Goal: Communication & Community: Answer question/provide support

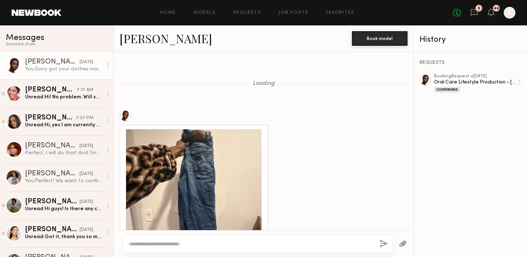
scroll to position [448, 0]
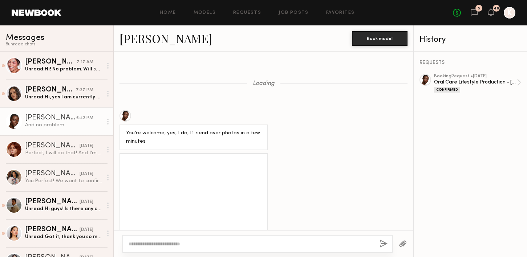
scroll to position [501, 0]
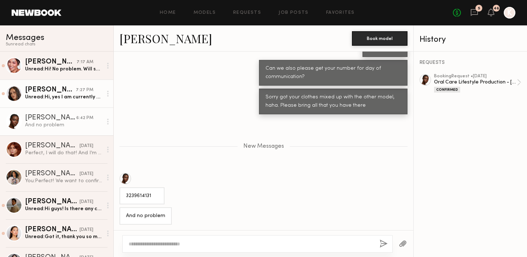
click at [78, 101] on link "Jamie V. 7:27 PM Unread: Hi, yes I am currently available" at bounding box center [56, 93] width 113 height 28
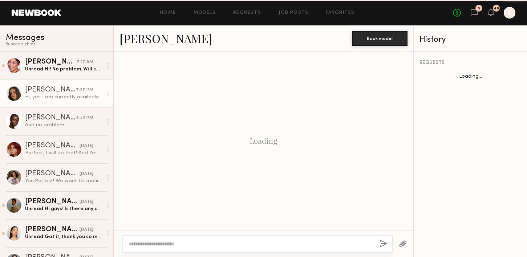
scroll to position [1046, 0]
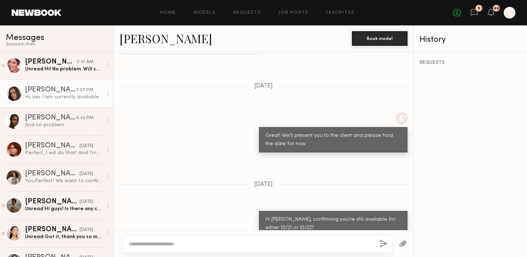
click at [176, 240] on textarea at bounding box center [250, 243] width 245 height 7
drag, startPoint x: 152, startPoint y: 244, endPoint x: 146, endPoint y: 243, distance: 5.8
click at [146, 243] on textarea "**********" at bounding box center [250, 243] width 245 height 7
click at [282, 245] on textarea "**********" at bounding box center [250, 243] width 245 height 7
click at [334, 242] on textarea "**********" at bounding box center [250, 243] width 245 height 7
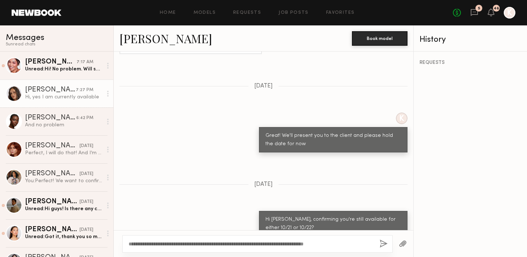
click at [360, 244] on textarea "**********" at bounding box center [250, 243] width 245 height 7
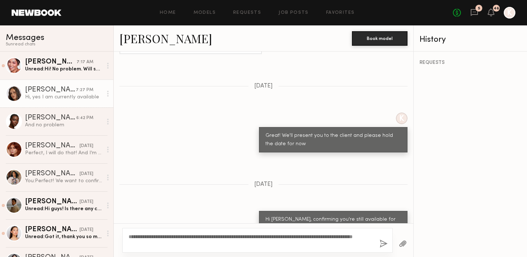
type textarea "**********"
click at [385, 244] on button "button" at bounding box center [383, 244] width 8 height 9
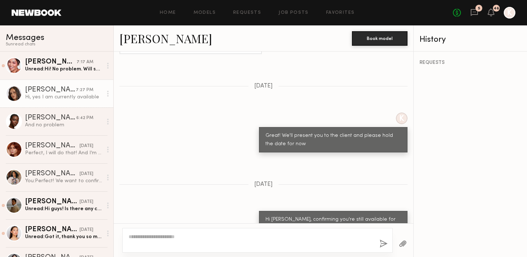
scroll to position [1208, 0]
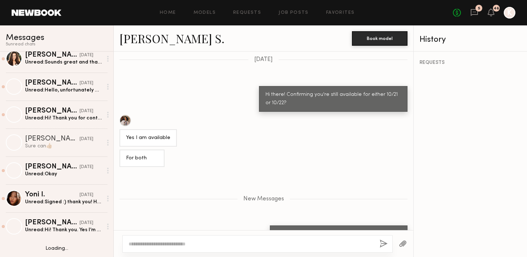
scroll to position [937, 0]
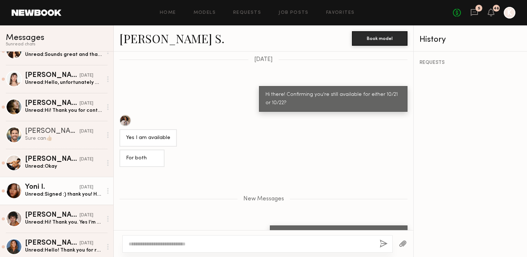
click at [38, 184] on div "Yoni I." at bounding box center [52, 187] width 54 height 7
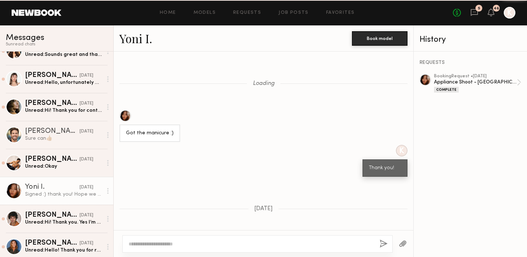
scroll to position [483, 0]
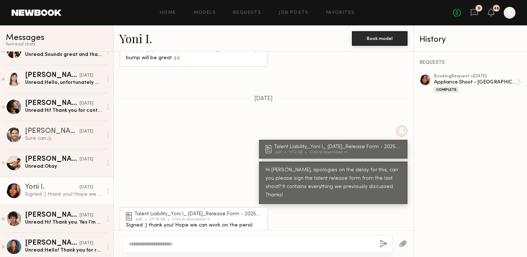
click at [171, 244] on textarea at bounding box center [250, 243] width 245 height 7
type textarea "**********"
click at [384, 239] on div "**********" at bounding box center [257, 243] width 270 height 17
click at [382, 240] on button "button" at bounding box center [383, 244] width 8 height 9
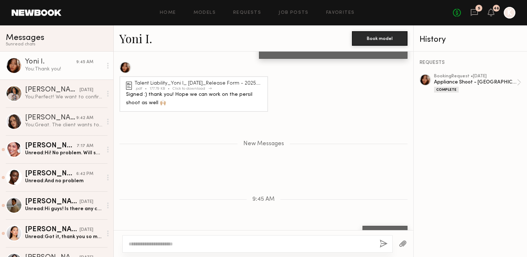
click at [214, 81] on div "Talent Liability_Yoni I_ 9.17.25_Release Form - 2025.docx" at bounding box center [199, 83] width 129 height 5
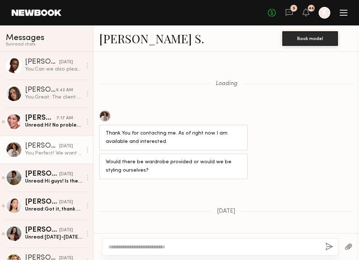
scroll to position [563, 0]
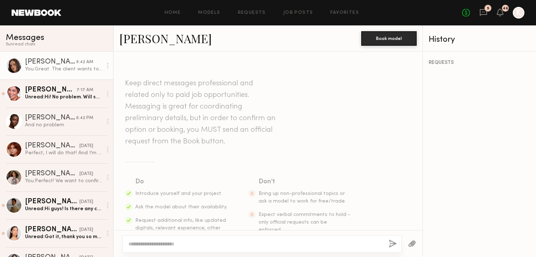
scroll to position [1208, 0]
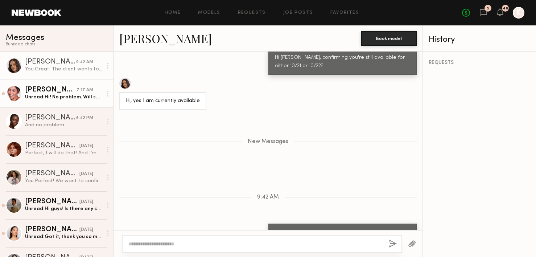
click at [66, 85] on link "Alexa C. 7:17 AM Unread: Hi! No problem. Will send some images over of jeans th…" at bounding box center [56, 93] width 113 height 28
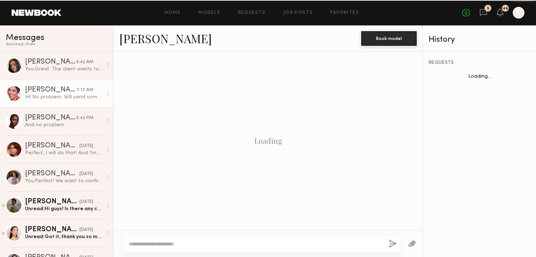
scroll to position [534, 0]
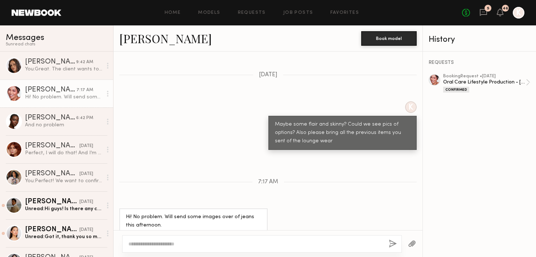
click at [167, 245] on textarea at bounding box center [255, 243] width 255 height 7
type textarea "*******"
click at [385, 245] on div "*******" at bounding box center [262, 243] width 280 height 17
click at [391, 245] on button "button" at bounding box center [393, 244] width 8 height 9
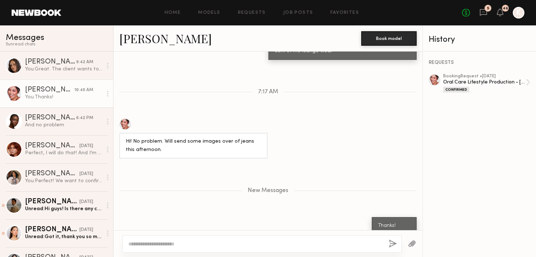
click at [487, 10] on div "5" at bounding box center [488, 8] width 7 height 7
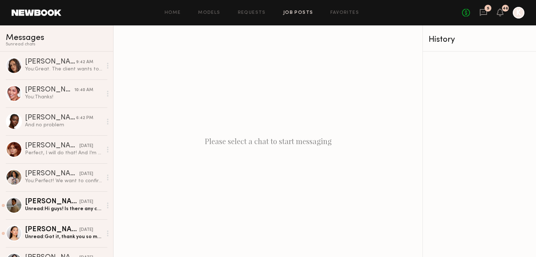
click at [297, 15] on link "Job Posts" at bounding box center [298, 13] width 30 height 5
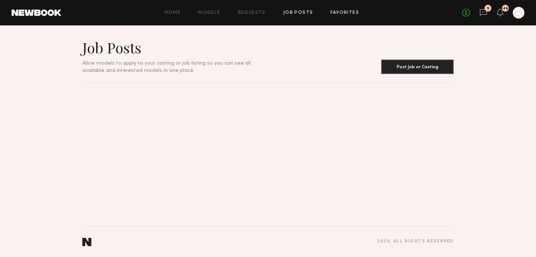
click at [333, 13] on link "Favorites" at bounding box center [345, 13] width 29 height 5
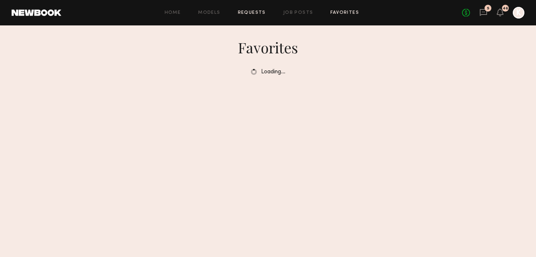
click at [247, 13] on link "Requests" at bounding box center [252, 13] width 28 height 5
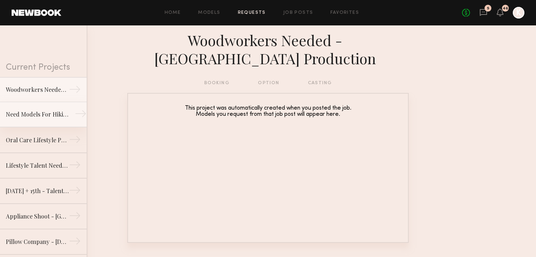
click at [37, 113] on div "Need Models For Hiking/Camping- San Diego - Oct 21st + 22nd" at bounding box center [37, 114] width 63 height 9
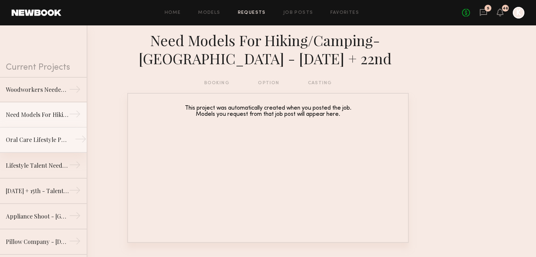
click at [40, 132] on link "Oral Care Lifestyle Production - San Diego →" at bounding box center [43, 139] width 87 height 25
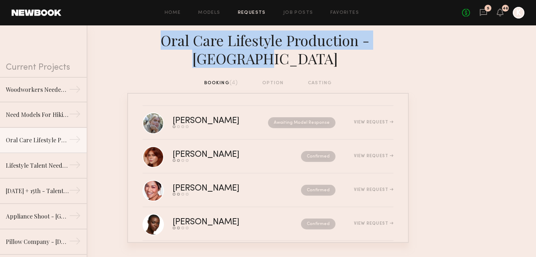
drag, startPoint x: 150, startPoint y: 40, endPoint x: 309, endPoint y: 60, distance: 159.9
click at [309, 60] on div "Oral Care Lifestyle Production - [GEOGRAPHIC_DATA]" at bounding box center [268, 49] width 282 height 36
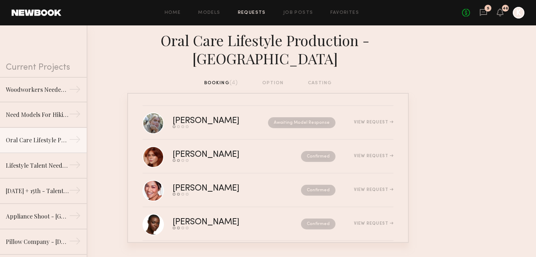
click at [514, 101] on nb-requests-list-container "Katie B. Send request Model response Review hours worked Pay model Awaiting Mod…" at bounding box center [268, 168] width 536 height 150
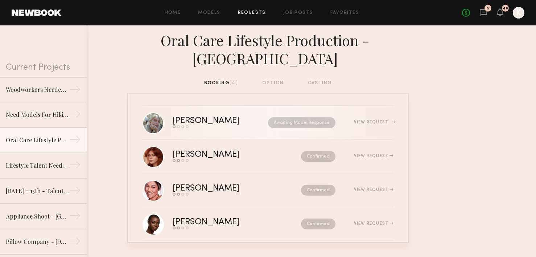
click at [367, 125] on div "Katie B. Send request Model response Review hours worked Pay model Awaiting Mod…" at bounding box center [283, 122] width 221 height 11
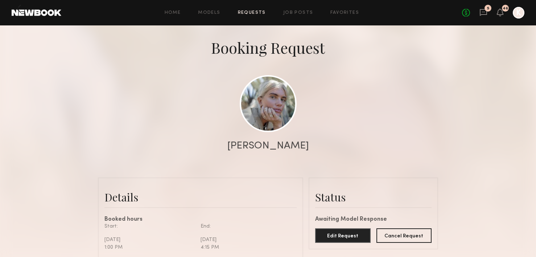
scroll to position [204, 0]
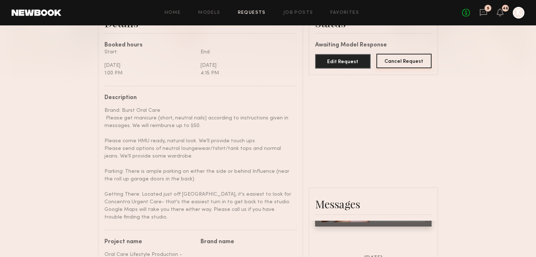
click at [408, 59] on button "Cancel Request" at bounding box center [405, 61] width 56 height 15
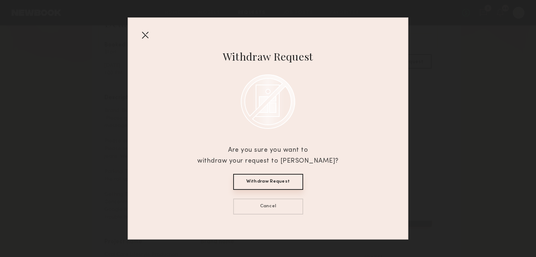
click at [271, 180] on button "Withdraw Request" at bounding box center [268, 182] width 70 height 16
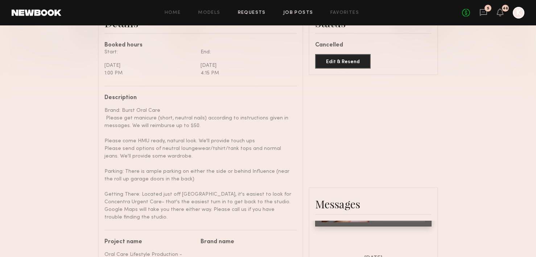
click at [299, 11] on link "Job Posts" at bounding box center [298, 13] width 30 height 5
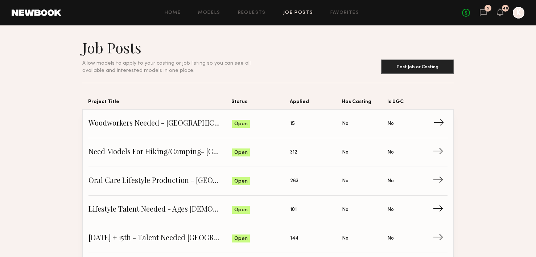
click at [230, 127] on span "Woodworkers Needed - San Diego Production" at bounding box center [161, 123] width 144 height 11
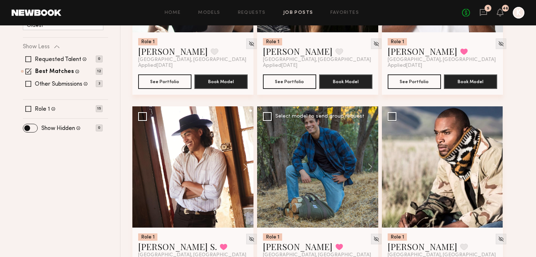
scroll to position [260, 0]
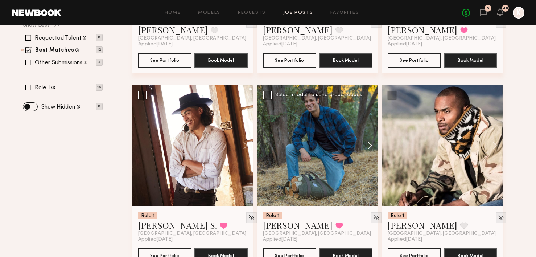
click at [369, 128] on button at bounding box center [366, 145] width 23 height 121
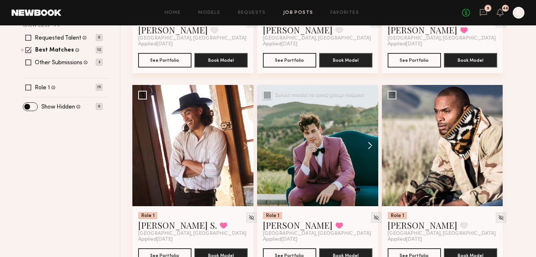
click at [369, 128] on button at bounding box center [366, 145] width 23 height 121
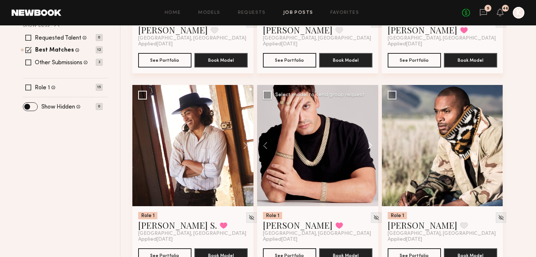
click at [369, 128] on button at bounding box center [366, 145] width 23 height 121
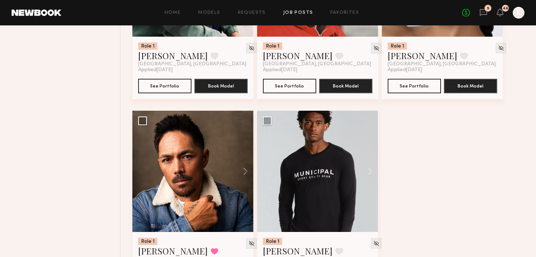
scroll to position [656, 0]
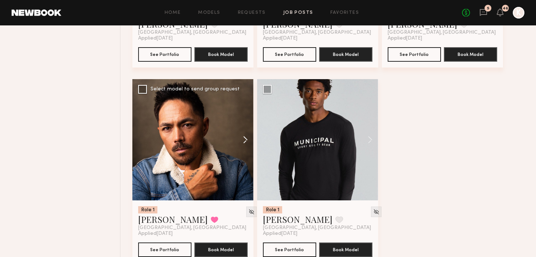
click at [247, 123] on button at bounding box center [241, 139] width 23 height 121
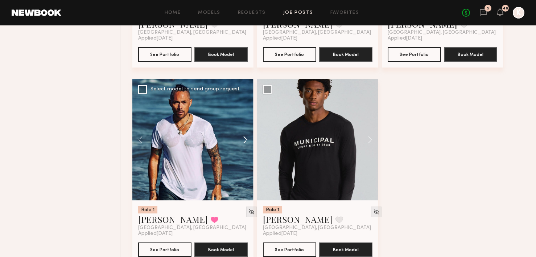
click at [247, 123] on button at bounding box center [241, 139] width 23 height 121
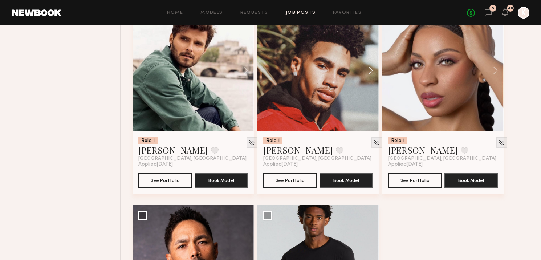
scroll to position [510, 0]
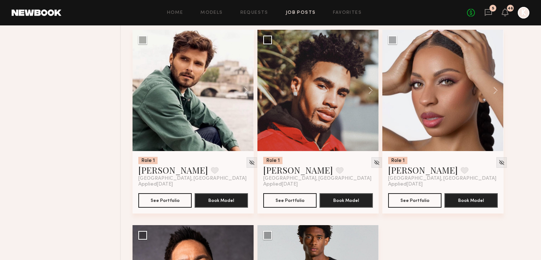
click at [303, 16] on div "Home Models Requests Job Posts Favorites Sign Out No fees up to $5,000 5 46 K" at bounding box center [295, 13] width 468 height 12
click at [299, 11] on link "Job Posts" at bounding box center [301, 13] width 30 height 5
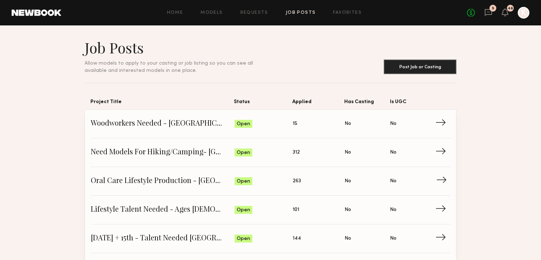
click at [148, 180] on span "Oral Care Lifestyle Production - [GEOGRAPHIC_DATA]" at bounding box center [163, 181] width 144 height 11
click at [176, 119] on span "Woodworkers Needed - San Diego Production" at bounding box center [163, 123] width 144 height 11
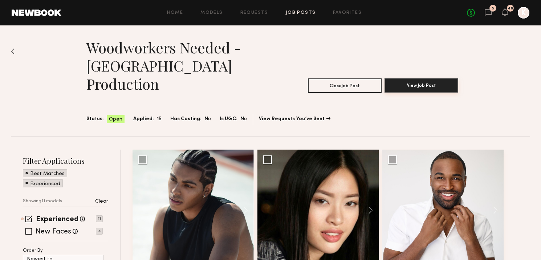
click at [403, 78] on button "View Job Post" at bounding box center [421, 85] width 74 height 15
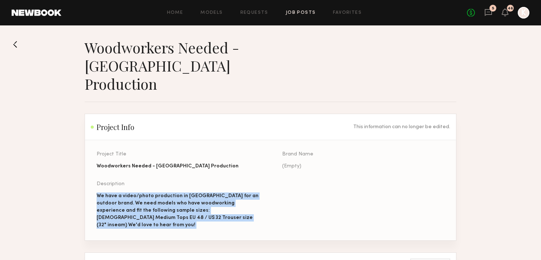
drag, startPoint x: 96, startPoint y: 176, endPoint x: 244, endPoint y: 233, distance: 158.5
copy div "We have a video/photo production in San Diego for an outdoor brand. We need mod…"
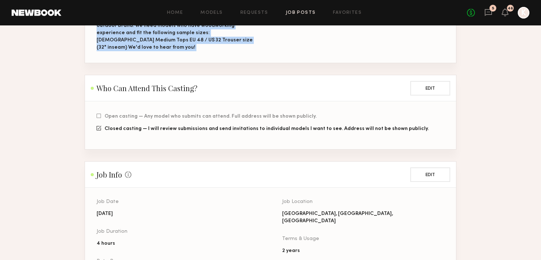
scroll to position [199, 0]
